Goal: Information Seeking & Learning: Learn about a topic

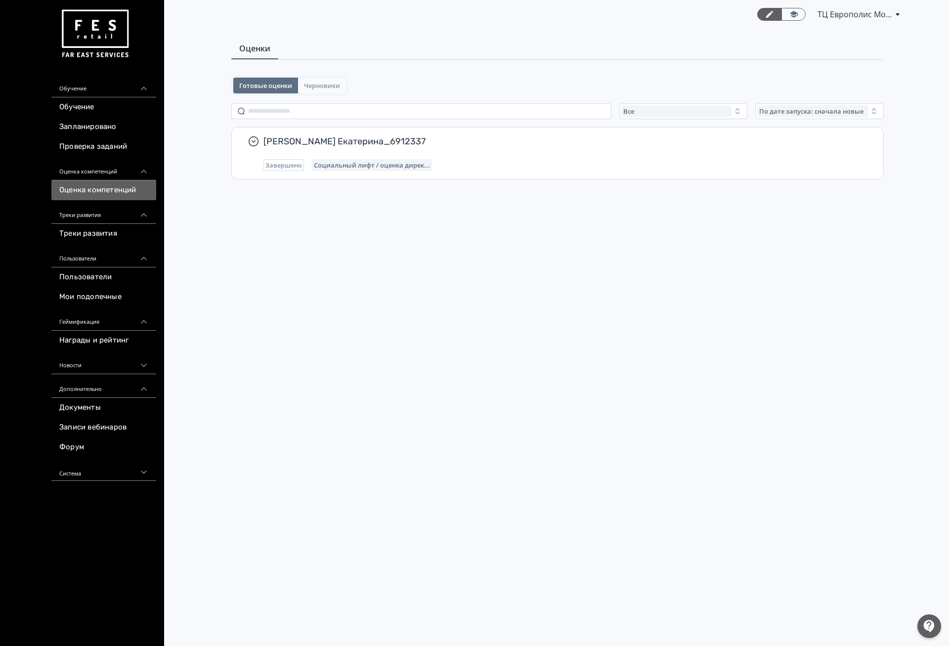
click at [321, 84] on span "Черновики" at bounding box center [322, 86] width 36 height 8
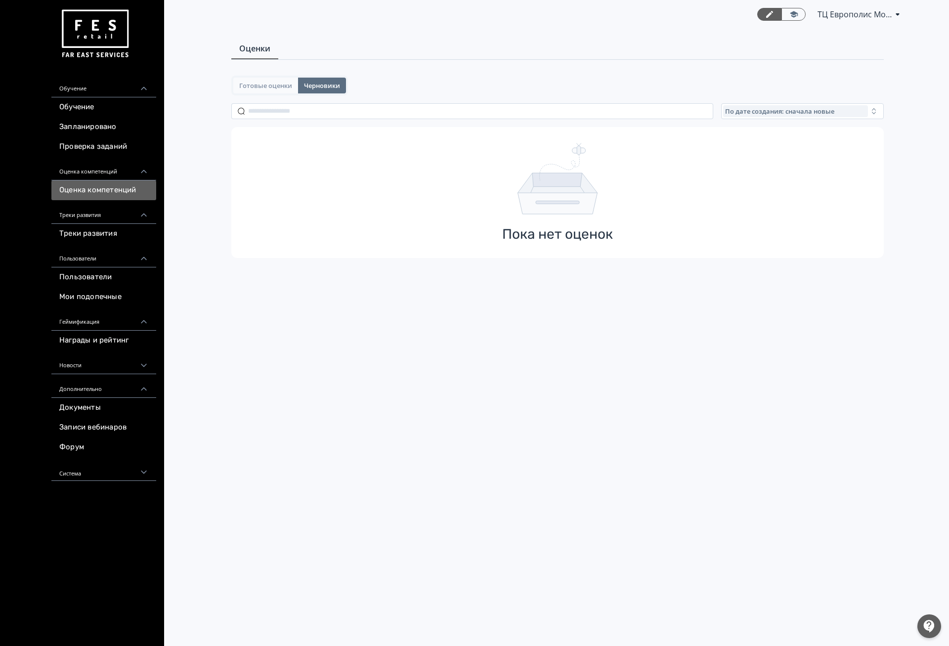
click at [282, 84] on span "Готовые оценки" at bounding box center [265, 86] width 53 height 8
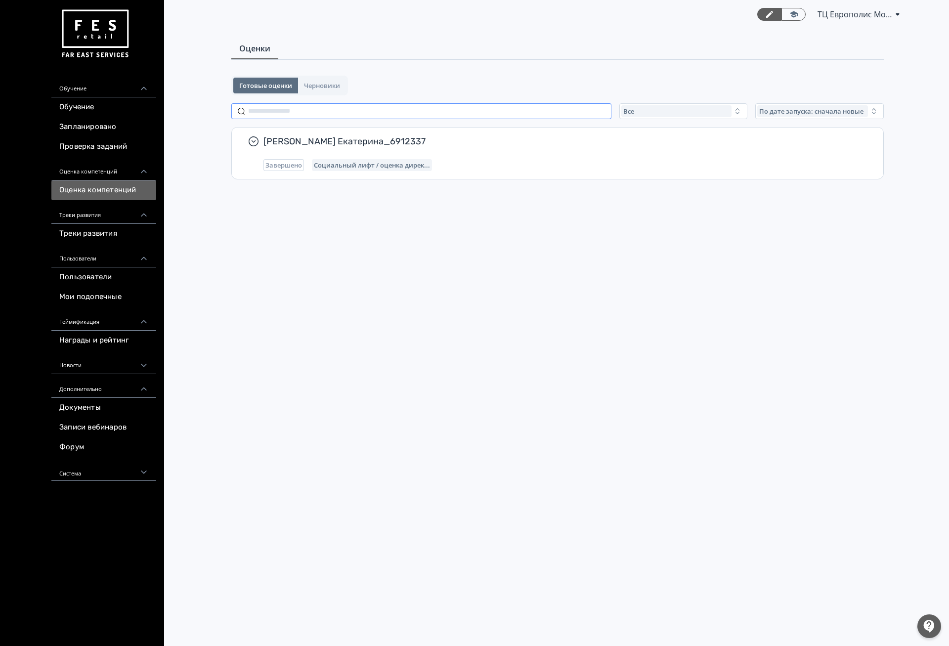
click at [306, 103] on input "text" at bounding box center [421, 111] width 380 height 16
click at [699, 105] on div "Все" at bounding box center [676, 111] width 111 height 12
click at [654, 149] on span "Активные" at bounding box center [650, 152] width 36 height 10
click at [670, 111] on div "Активные" at bounding box center [676, 111] width 111 height 12
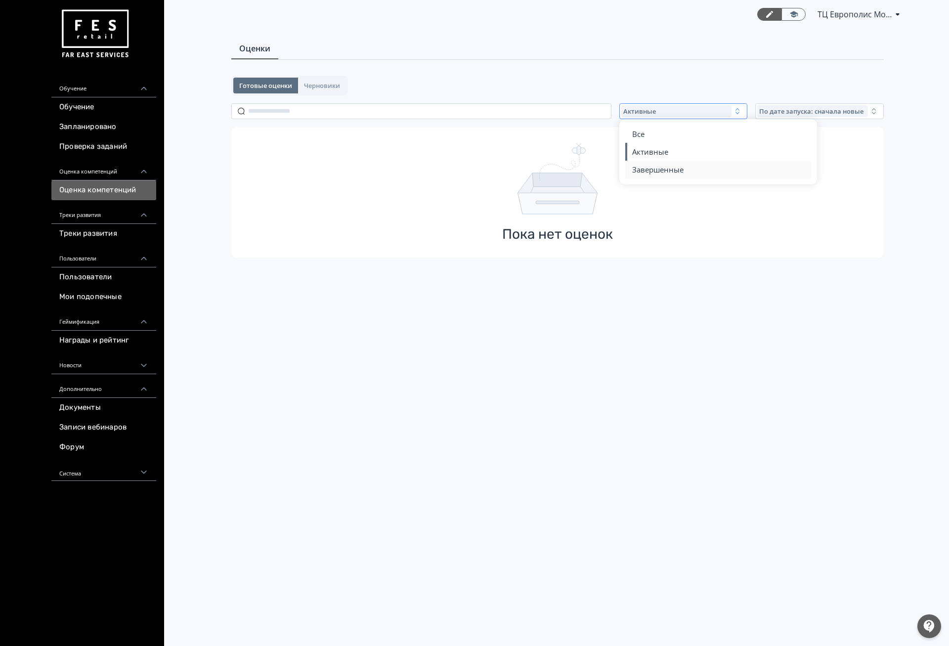
click at [657, 163] on button "Завершенные" at bounding box center [718, 170] width 173 height 18
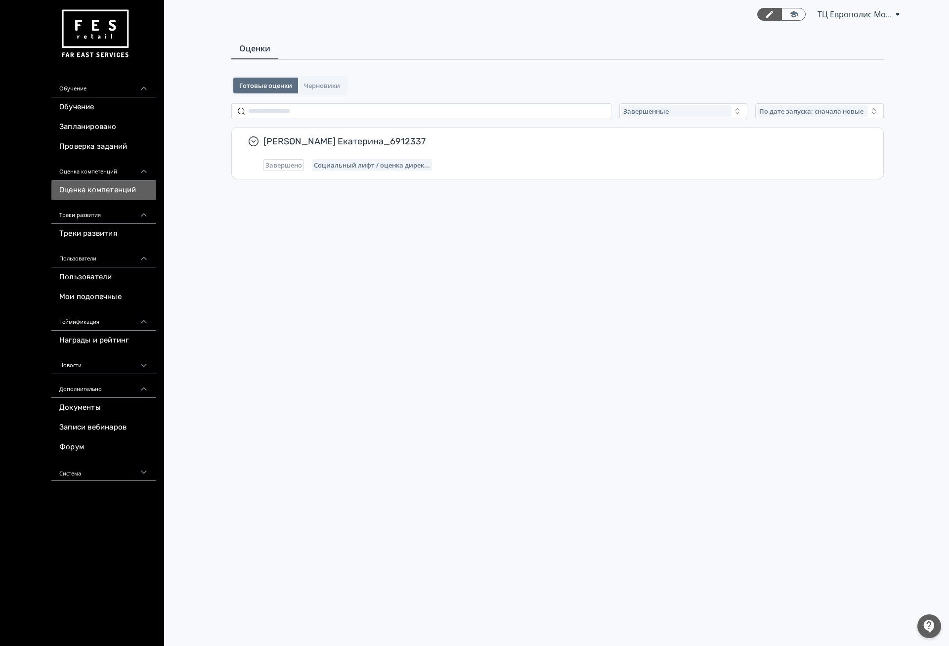
click at [673, 119] on div "Готовые оценки Черновики Завершенные По дате запуска: сначала новые Сорокина Ек…" at bounding box center [557, 173] width 652 height 194
click at [832, 111] on span "По дате запуска: сначала новые" at bounding box center [811, 111] width 104 height 8
click at [740, 193] on button "По дате запуска: сначала старые" at bounding box center [785, 187] width 173 height 18
click at [99, 145] on link "Проверка заданий" at bounding box center [103, 147] width 105 height 20
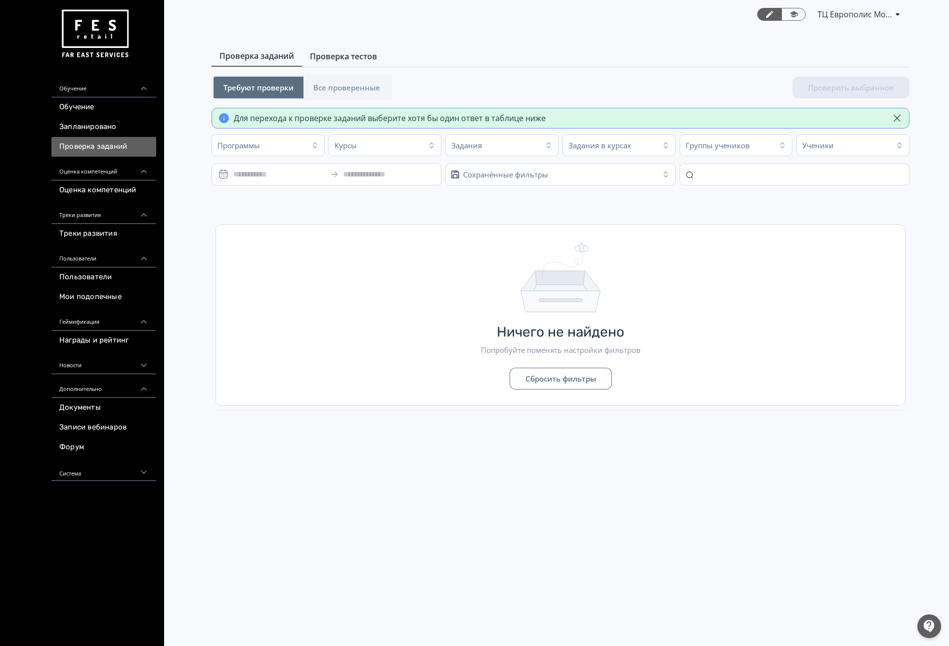
click at [339, 53] on span "Проверка тестов" at bounding box center [343, 56] width 67 height 12
click at [276, 55] on span "Проверка заданий" at bounding box center [256, 56] width 75 height 12
click at [321, 81] on button "Все проверенные" at bounding box center [346, 88] width 86 height 22
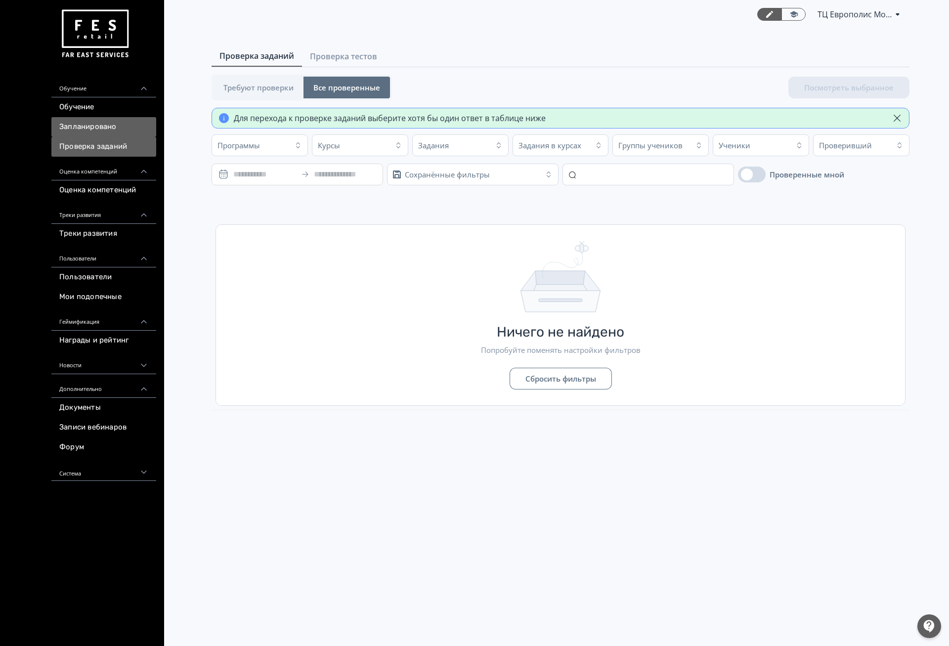
click at [126, 121] on link "Запланировано" at bounding box center [103, 127] width 105 height 20
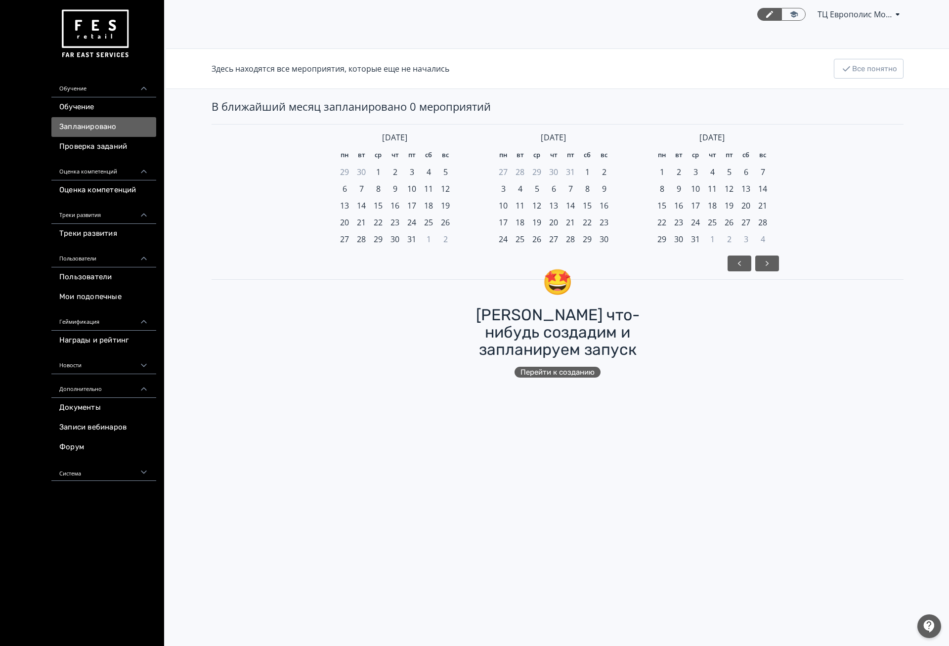
click at [120, 102] on link "Обучение" at bounding box center [103, 107] width 105 height 20
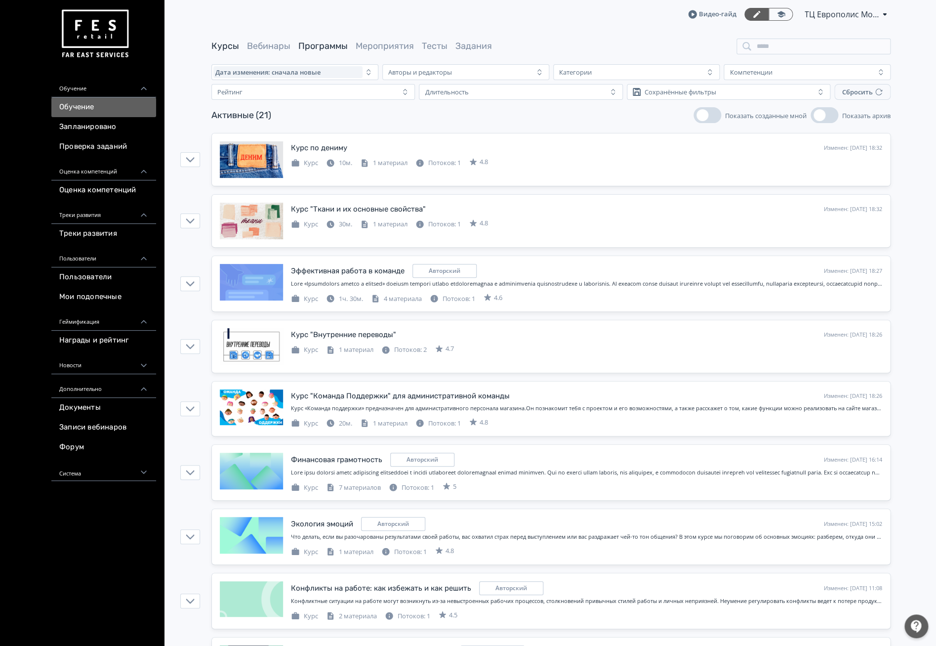
click at [307, 47] on link "Программы" at bounding box center [322, 46] width 49 height 11
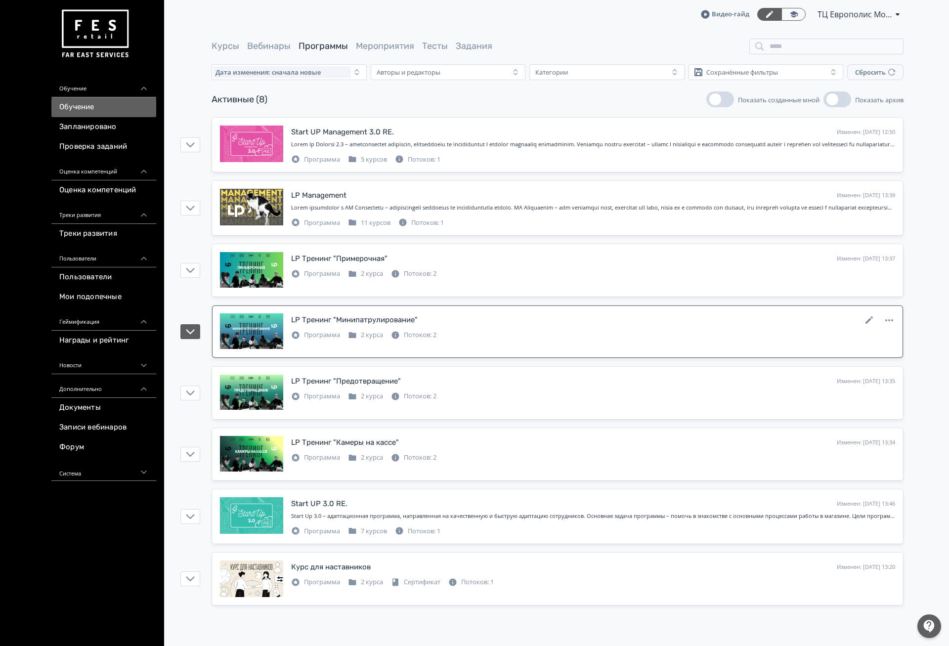
click at [236, 335] on div at bounding box center [251, 331] width 63 height 37
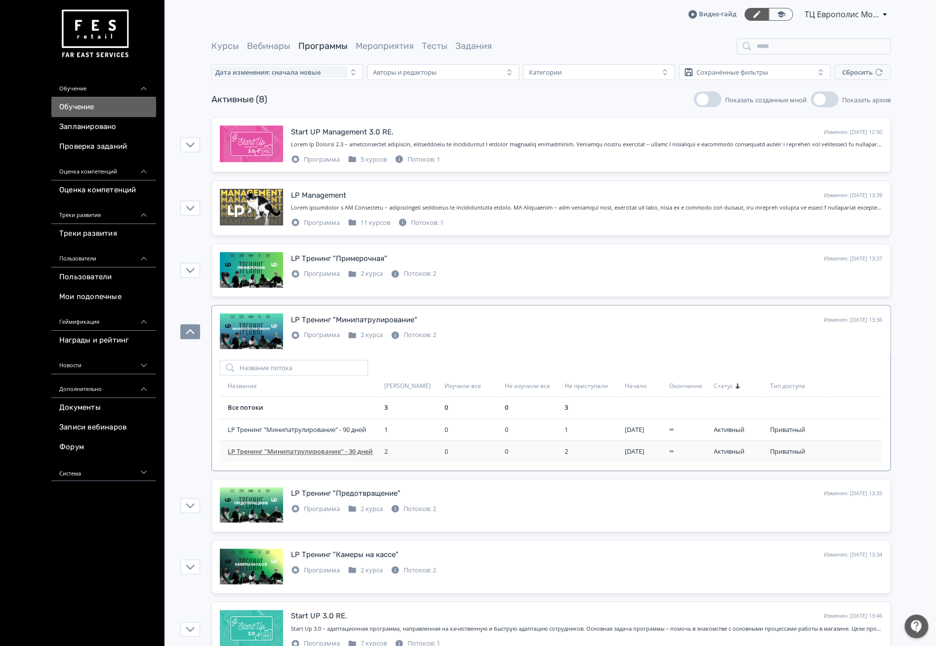
click at [254, 452] on span "LP Тренинг "Минипатрулирование" - 30 дней" at bounding box center [304, 452] width 153 height 10
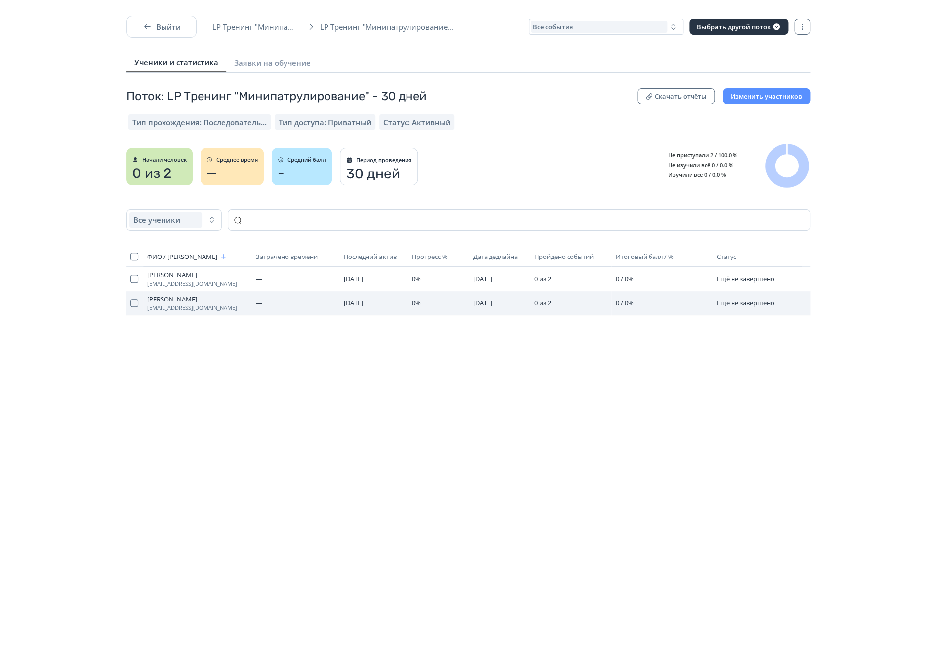
click at [182, 296] on span "Новикова Олеся" at bounding box center [197, 299] width 101 height 8
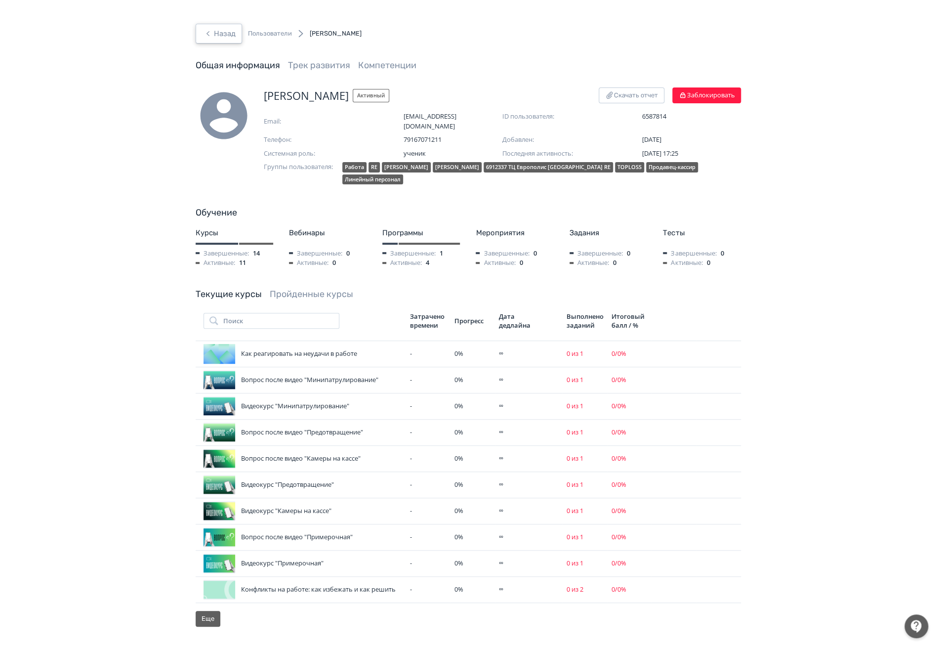
click at [213, 29] on icon "button" at bounding box center [208, 34] width 12 height 12
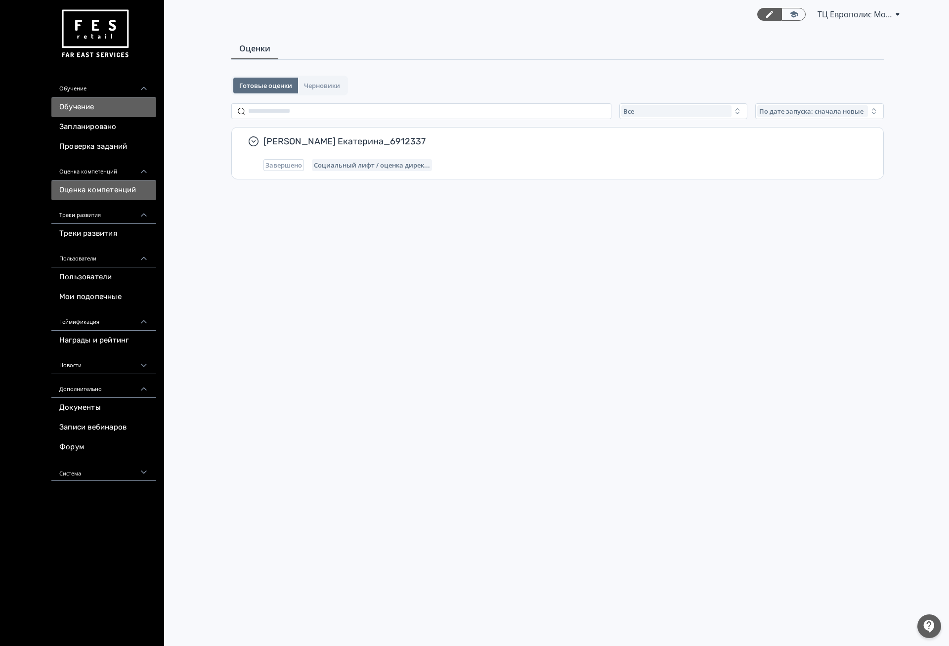
click at [99, 102] on link "Обучение" at bounding box center [103, 107] width 105 height 20
